Goal: Transaction & Acquisition: Purchase product/service

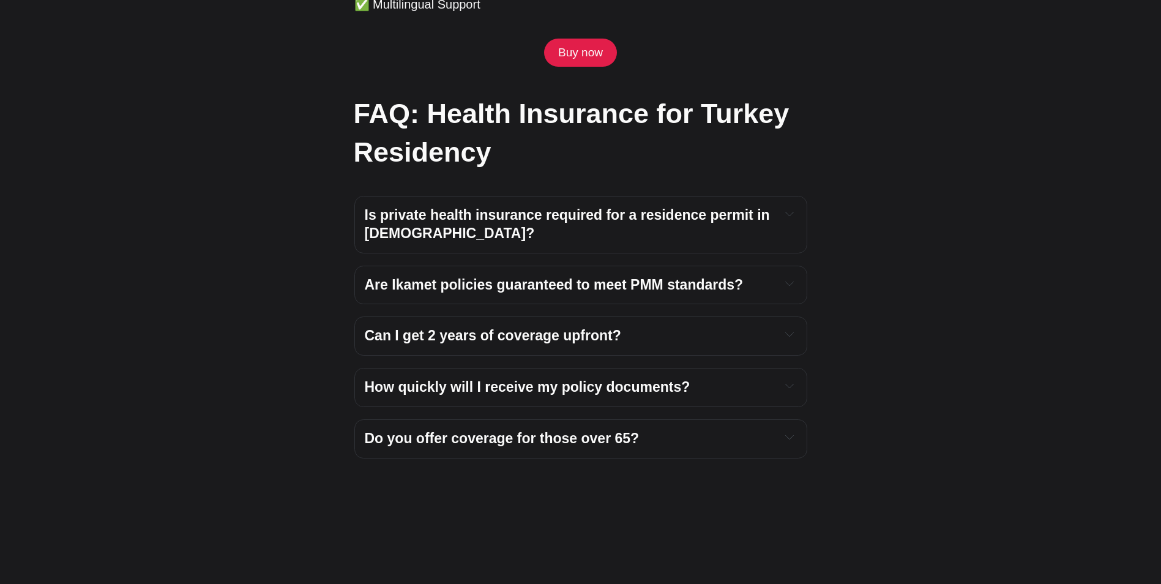
scroll to position [4112, 0]
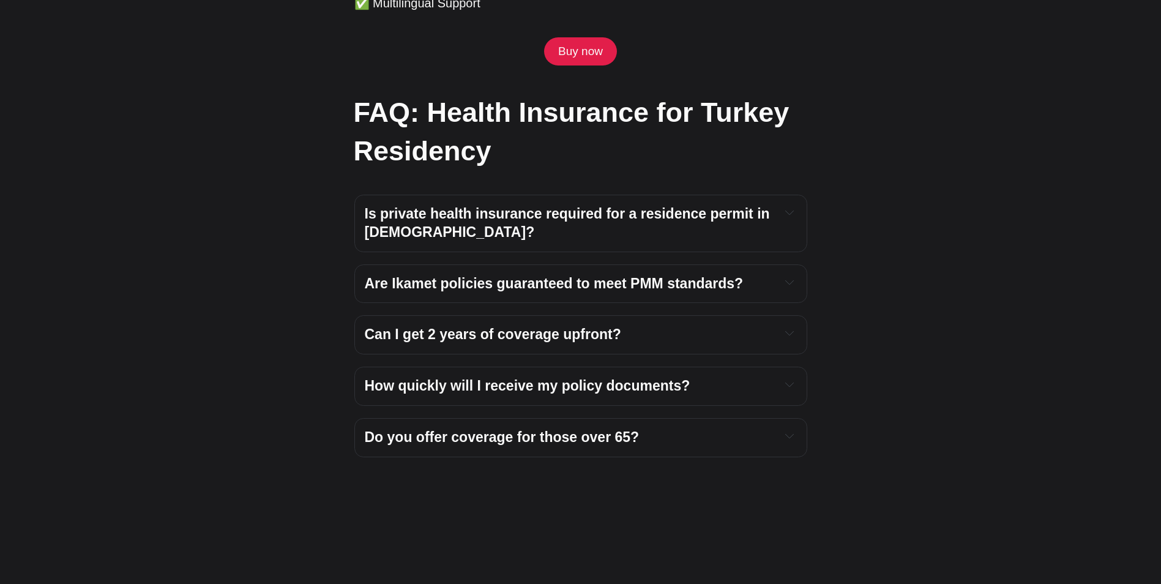
click at [550, 429] on strong "Do you offer coverage for those over 65?" at bounding box center [502, 437] width 275 height 16
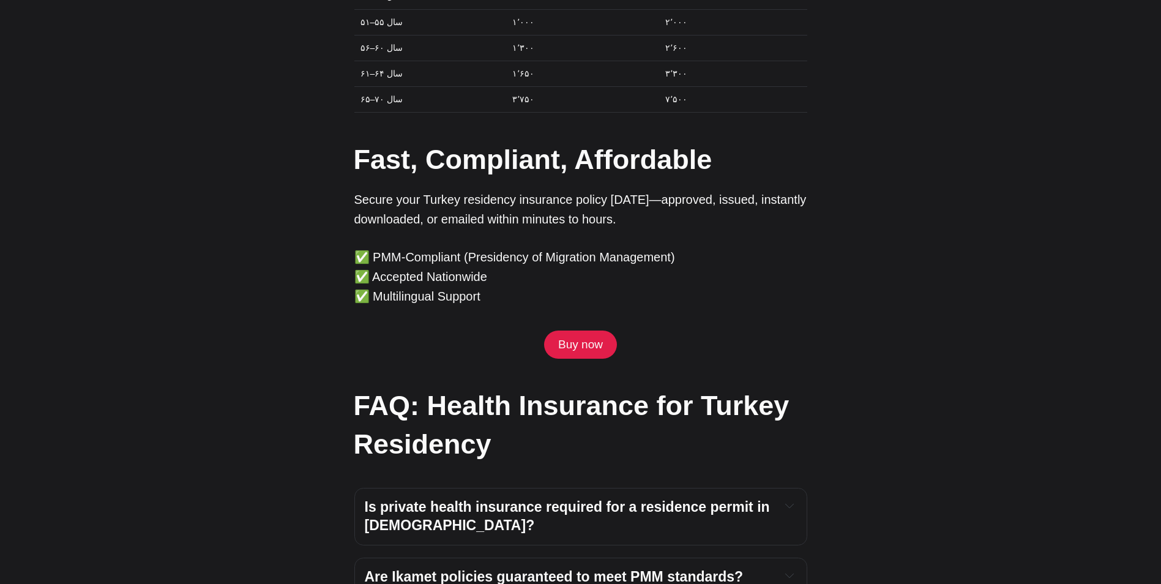
scroll to position [3808, 0]
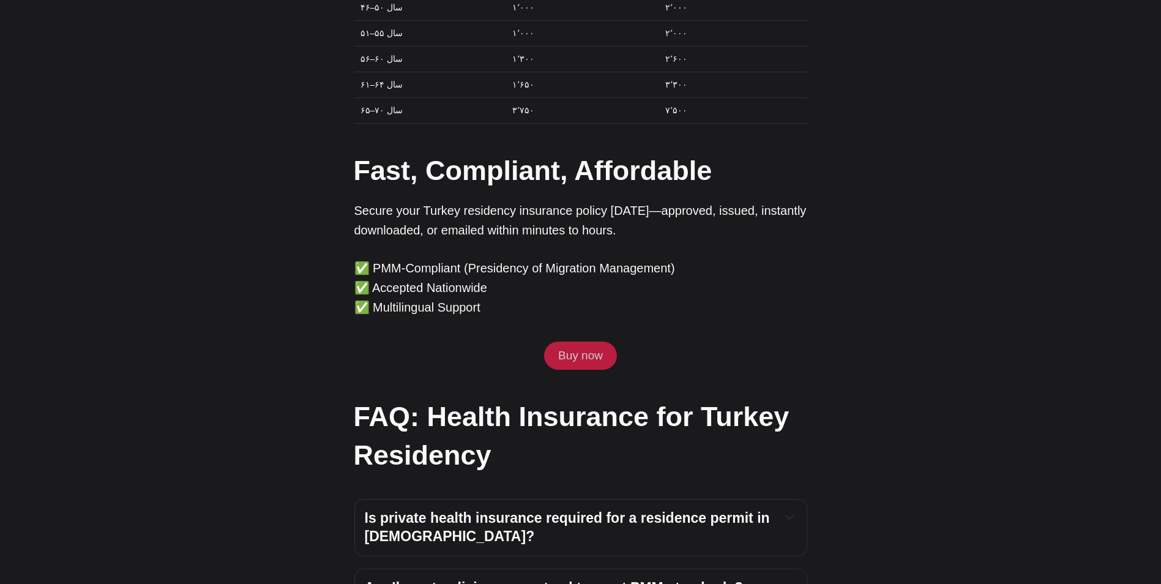
click at [574, 341] on link "Buy now" at bounding box center [580, 355] width 72 height 28
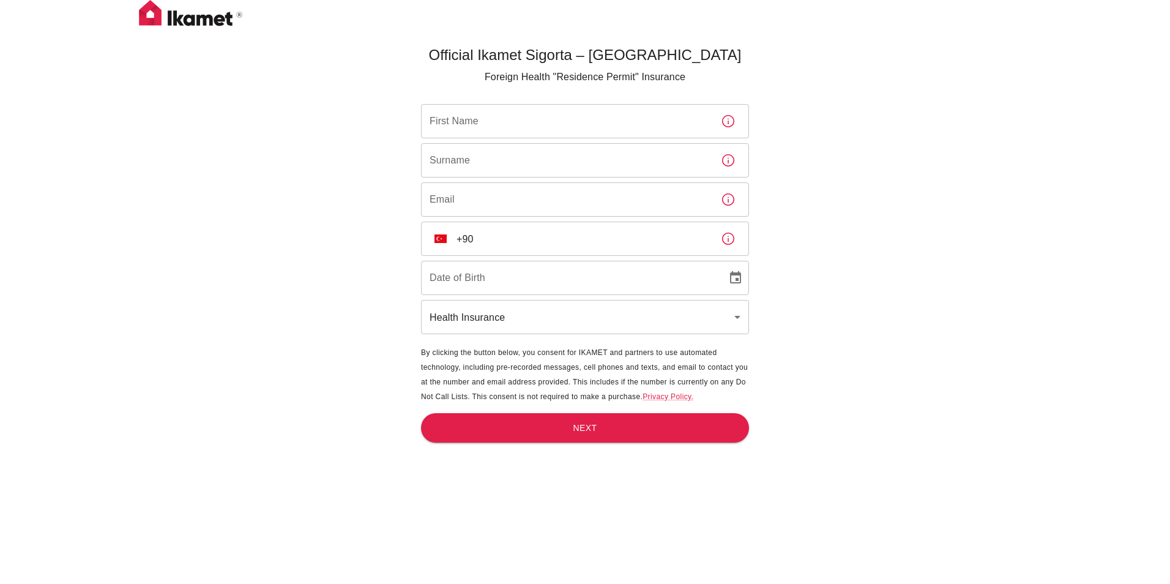
click at [734, 320] on body "Official Ikamet Sigorta – Turkey Foreign Health "Residence Permit" Insurance Fi…" at bounding box center [585, 312] width 1170 height 624
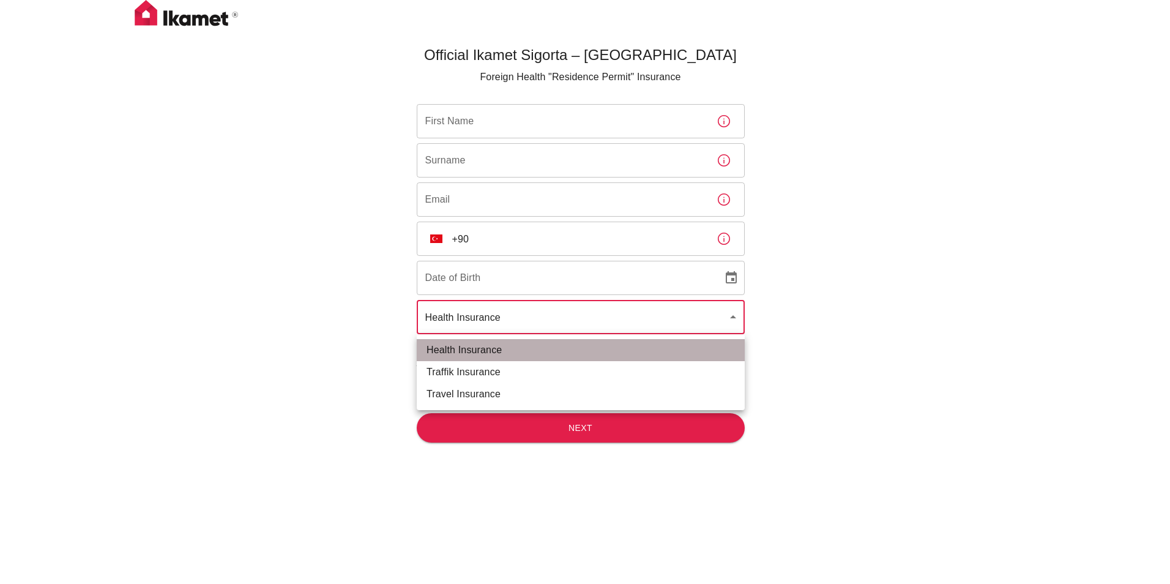
click at [693, 346] on li "Health Insurance" at bounding box center [581, 350] width 328 height 22
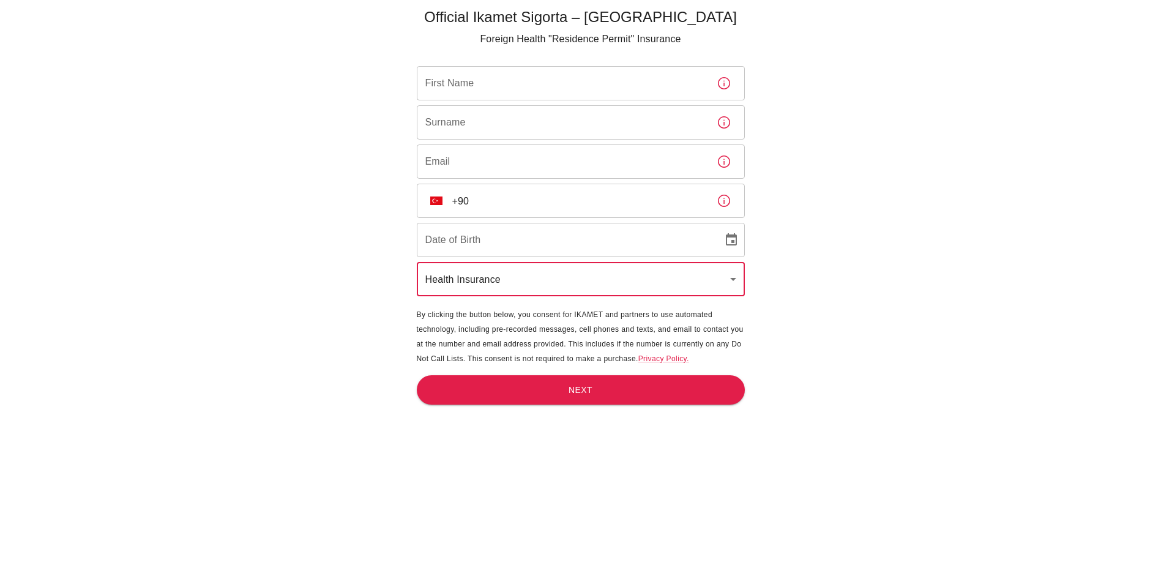
scroll to position [40, 0]
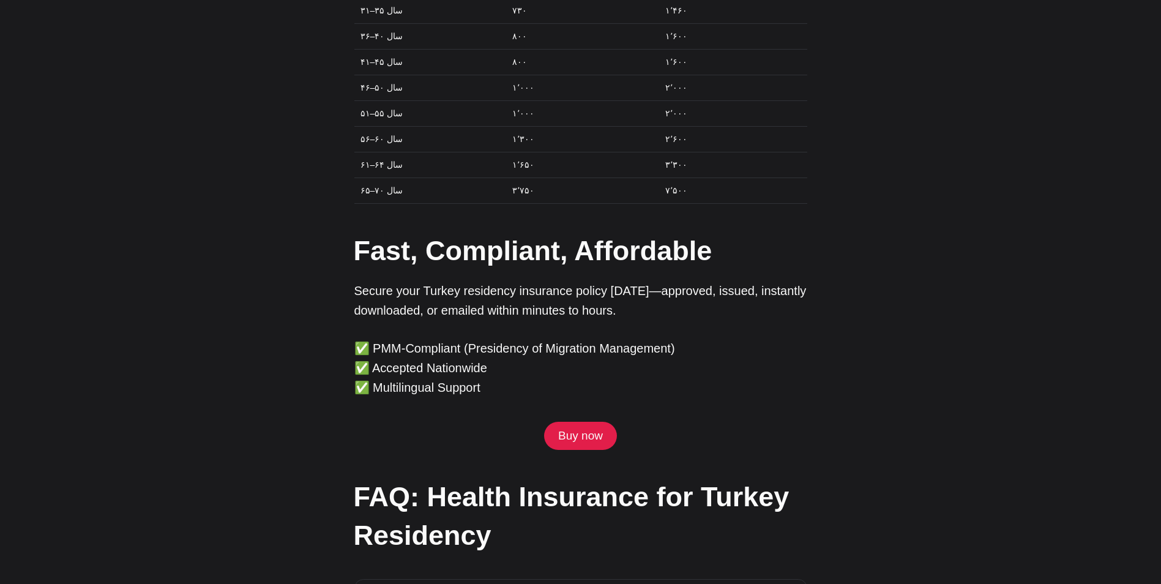
scroll to position [3728, 0]
click at [589, 421] on link "Buy now" at bounding box center [580, 435] width 72 height 28
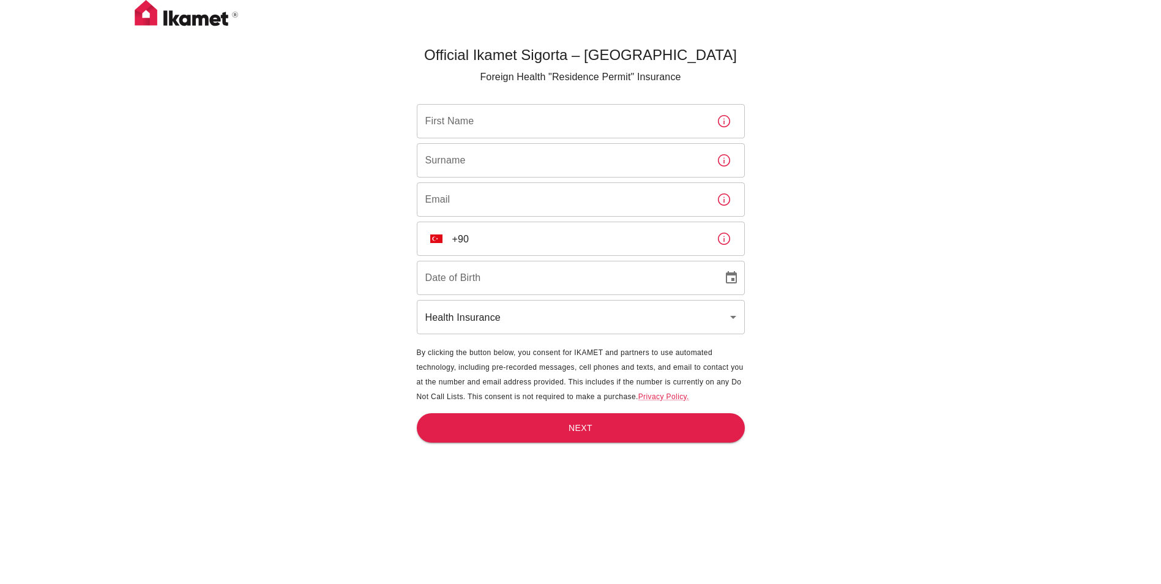
click at [521, 125] on input "First Name" at bounding box center [562, 121] width 290 height 34
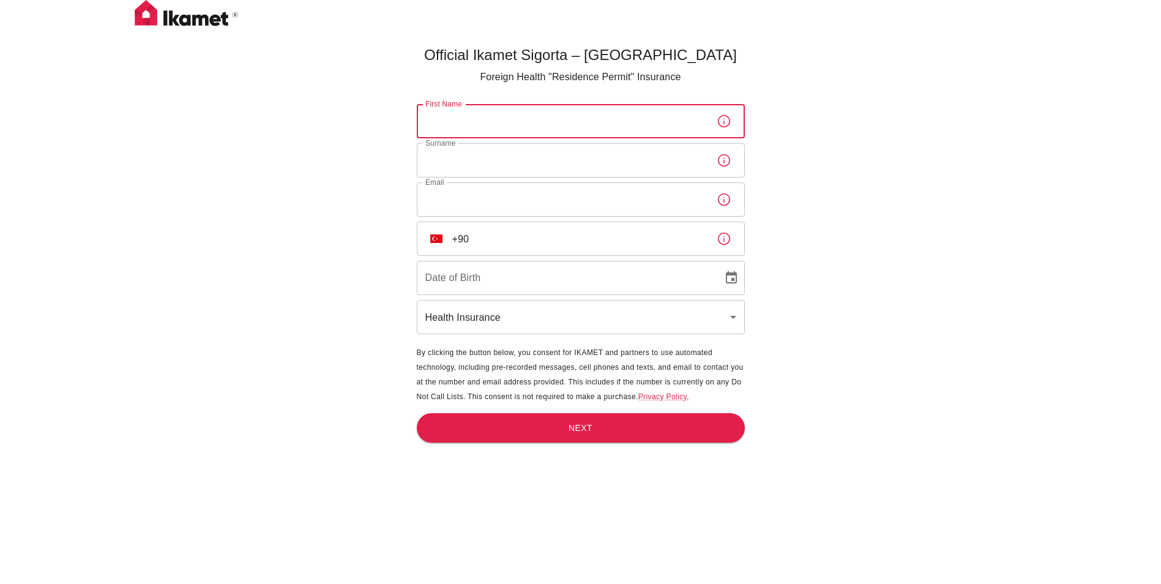
type input "MUNAHIR"
type input "HIRGOENK81@GMAIL.COM"
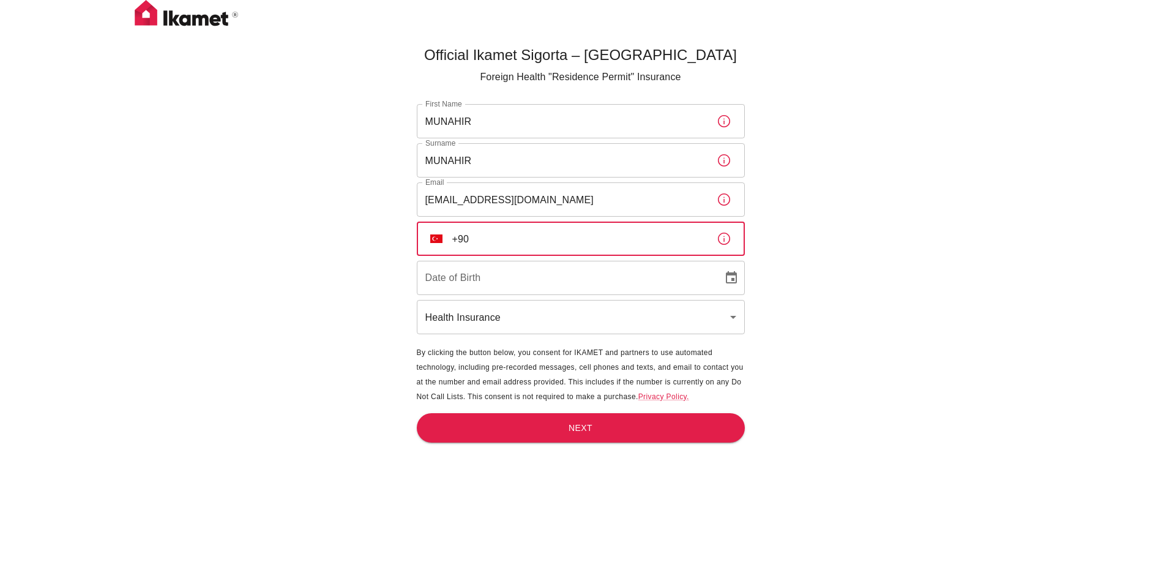
click at [522, 246] on input "+90" at bounding box center [579, 239] width 255 height 34
type input "+"
type input "+61 411 805 665"
click at [491, 286] on input "DD/MM/YYYY" at bounding box center [565, 278] width 297 height 34
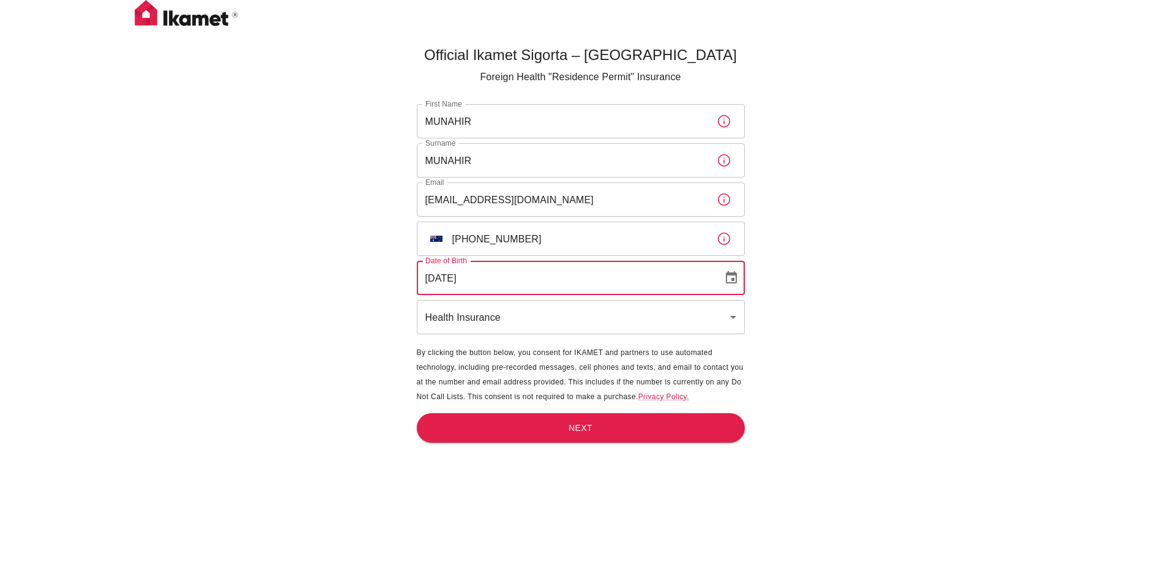
type input "13/08/1990"
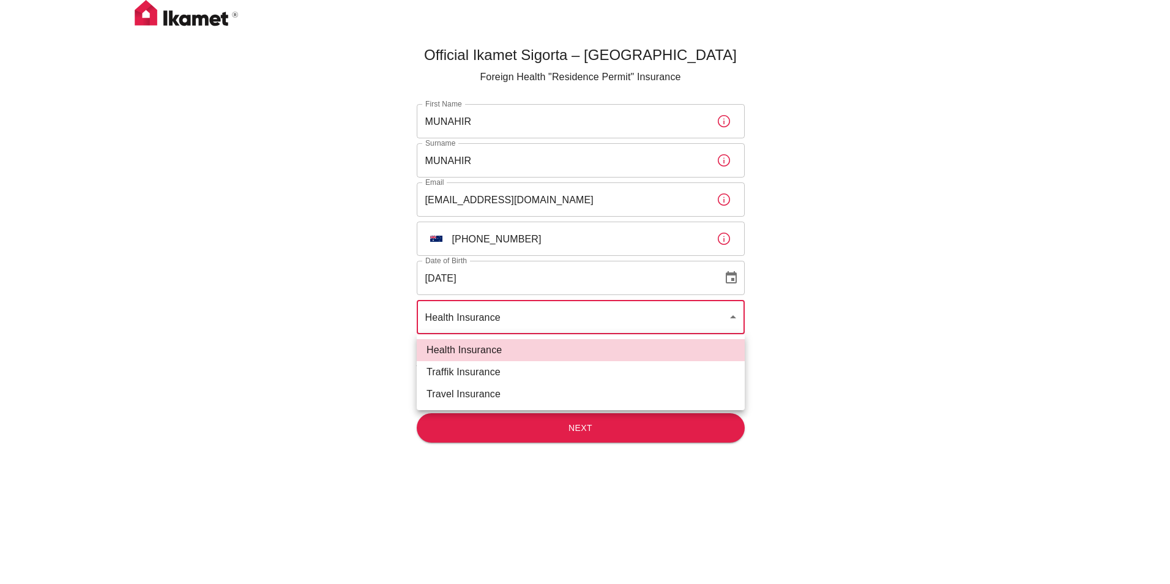
click at [507, 313] on body "Official Ikamet Sigorta – Turkey Foreign Health "Residence Permit" Insurance Fi…" at bounding box center [585, 312] width 1170 height 624
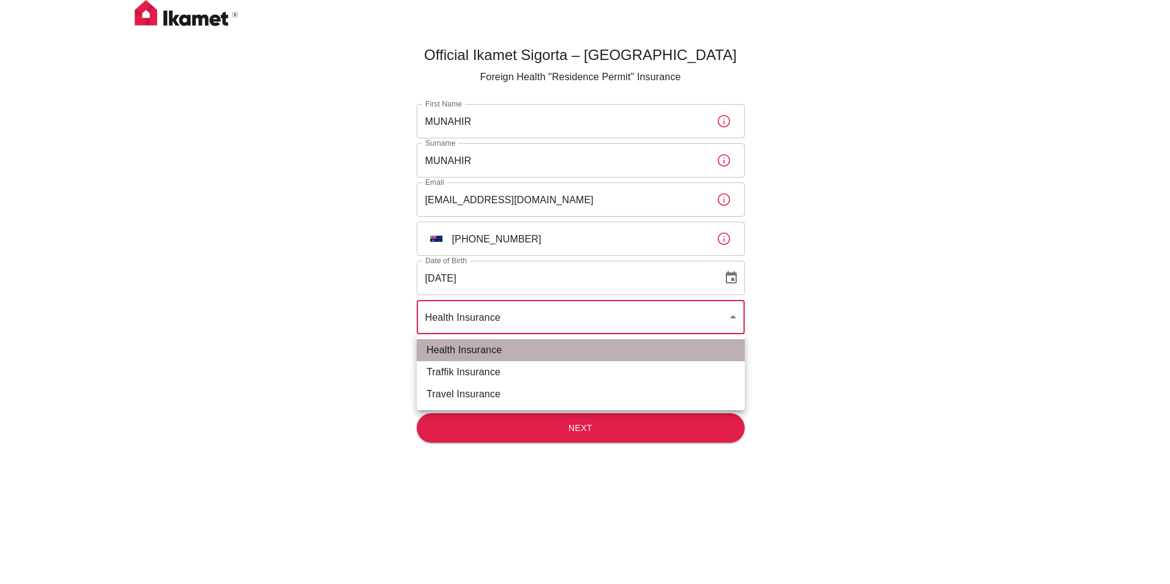
click at [491, 349] on li "Health Insurance" at bounding box center [581, 350] width 328 height 22
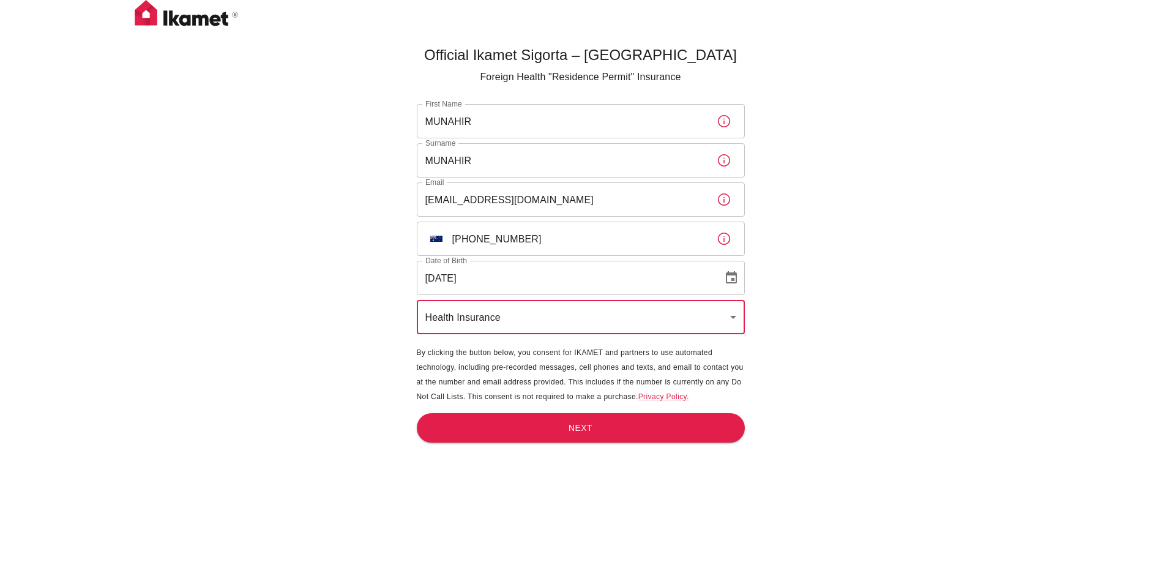
click at [639, 206] on input "HIRGOENK81@GMAIL.COM" at bounding box center [562, 199] width 290 height 34
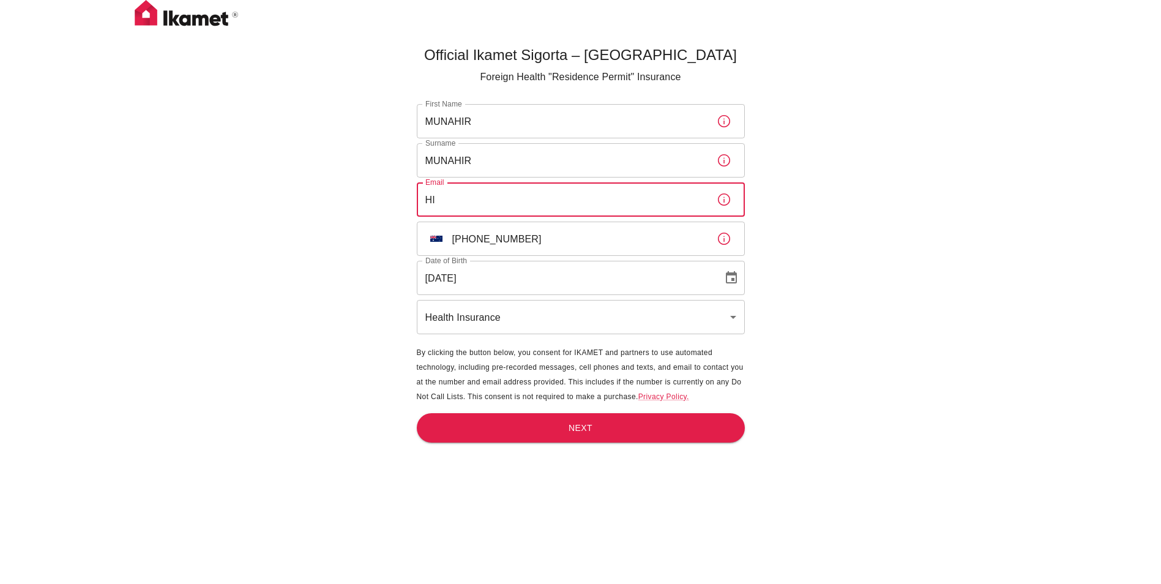
type input "H"
type input "newbynw@hotmail.com"
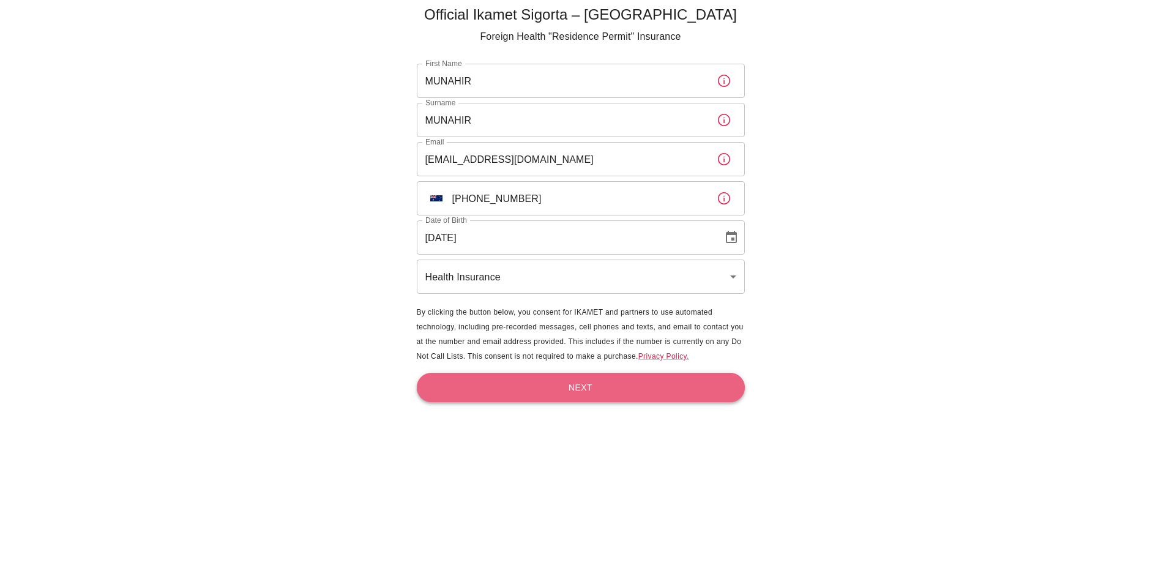
click at [587, 389] on button "Next" at bounding box center [581, 388] width 328 height 30
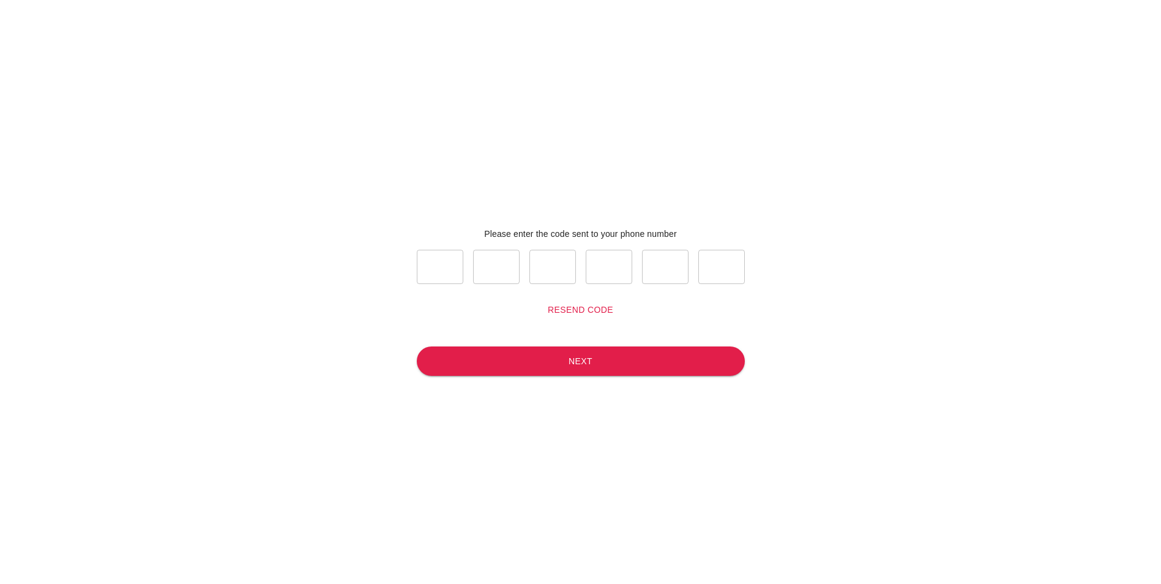
click at [580, 311] on button "Resend code" at bounding box center [580, 310] width 75 height 23
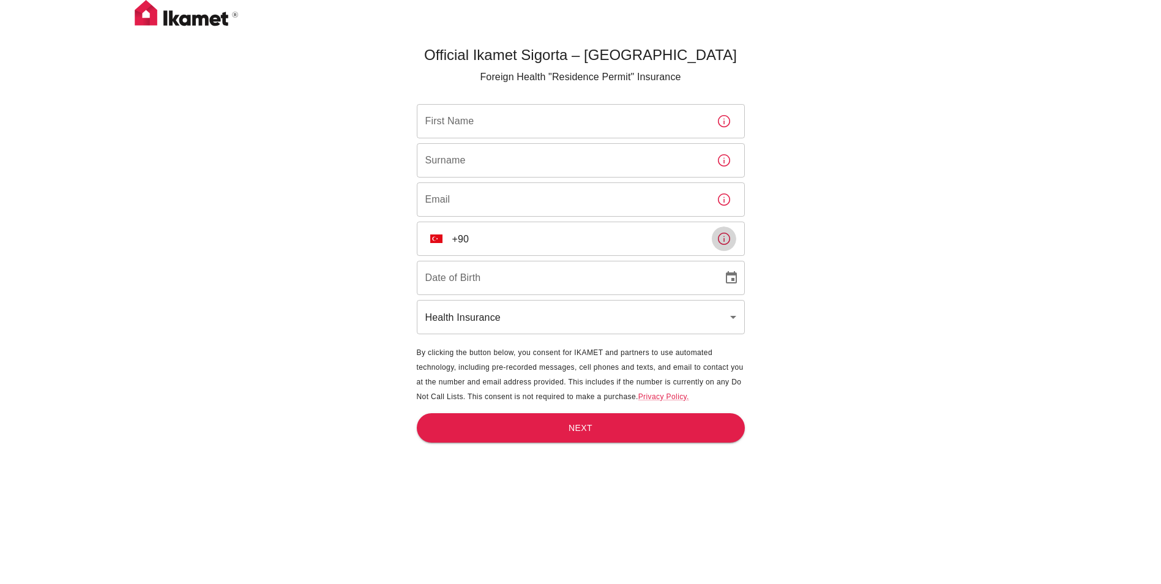
click at [725, 239] on icon "button" at bounding box center [724, 238] width 15 height 15
